Goal: Register for event/course

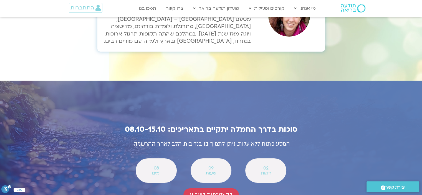
scroll to position [1940, 0]
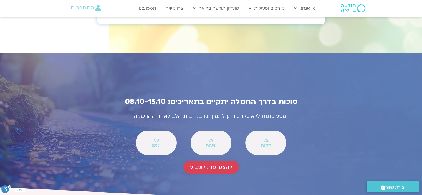
click at [205, 164] on span "להצטרפות לשבוע" at bounding box center [211, 167] width 42 height 6
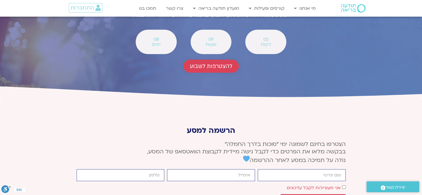
scroll to position [2051, 0]
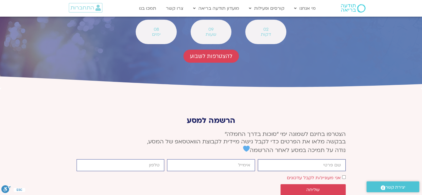
click at [295, 159] on input "firstname" at bounding box center [301, 165] width 88 height 12
type input "[PERSON_NAME]"
type input "[EMAIL_ADDRESS][DOMAIN_NAME]"
type input "0506343314"
click at [310, 187] on span "שליחה" at bounding box center [312, 189] width 13 height 5
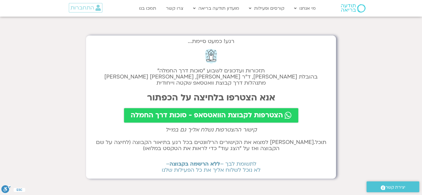
click at [205, 116] on span "הצטרפות לקבוצת הוואטסאפ - סוכות דרך החמלה" at bounding box center [207, 115] width 152 height 8
